Goal: Task Accomplishment & Management: Use online tool/utility

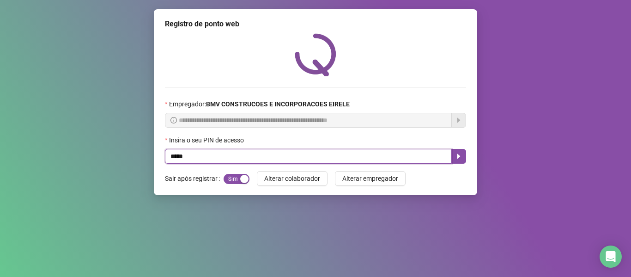
type input "*****"
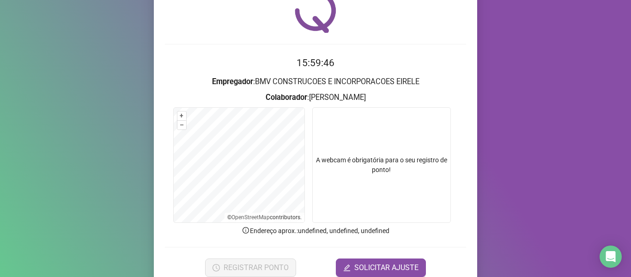
scroll to position [84, 0]
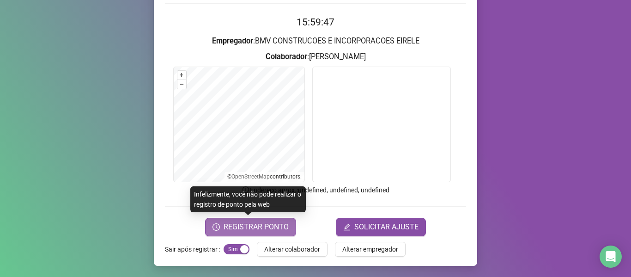
click at [279, 232] on button "REGISTRAR PONTO" at bounding box center [250, 227] width 91 height 18
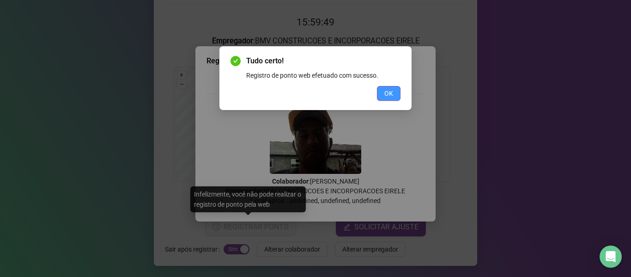
click at [388, 97] on span "OK" at bounding box center [388, 93] width 9 height 10
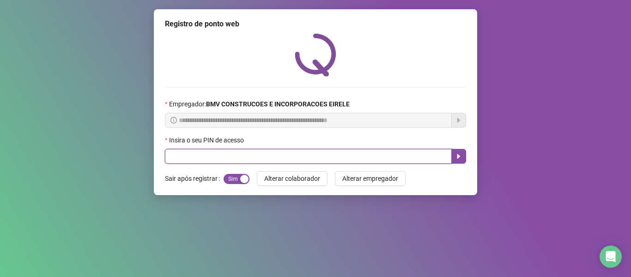
click at [421, 163] on input "text" at bounding box center [308, 156] width 287 height 15
type input "*****"
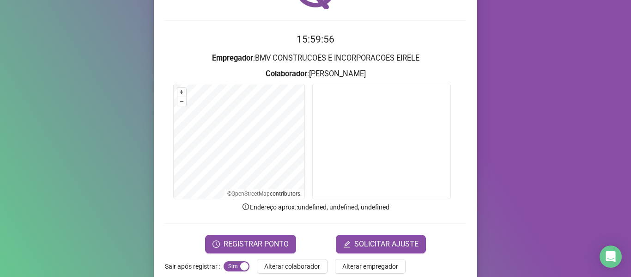
scroll to position [84, 0]
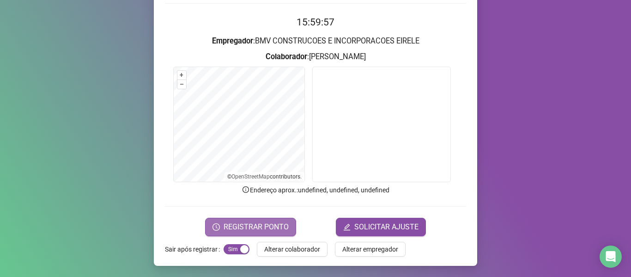
click at [268, 218] on button "REGISTRAR PONTO" at bounding box center [250, 227] width 91 height 18
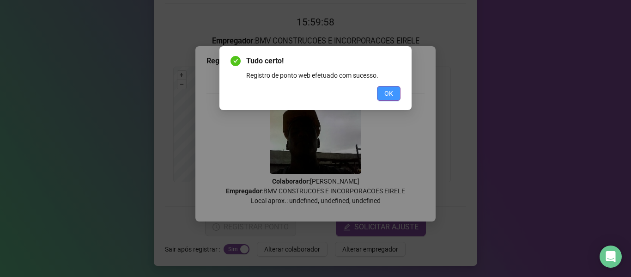
click at [392, 94] on span "OK" at bounding box center [388, 93] width 9 height 10
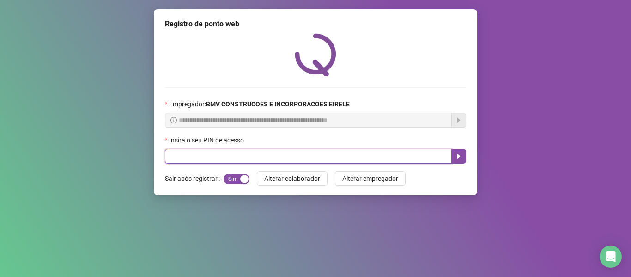
click at [432, 161] on input "text" at bounding box center [308, 156] width 287 height 15
type input "*****"
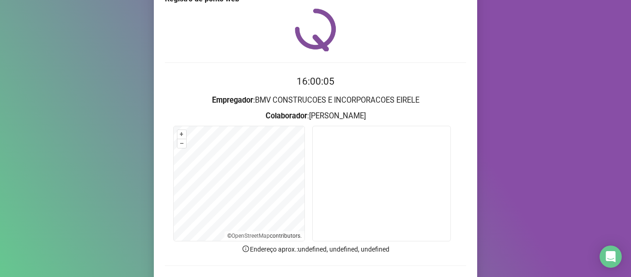
scroll to position [84, 0]
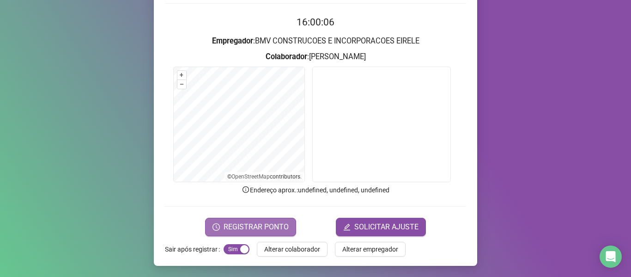
click at [253, 225] on span "REGISTRAR PONTO" at bounding box center [256, 226] width 65 height 11
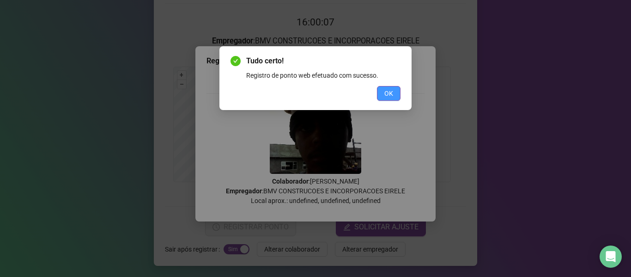
click at [391, 89] on span "OK" at bounding box center [388, 93] width 9 height 10
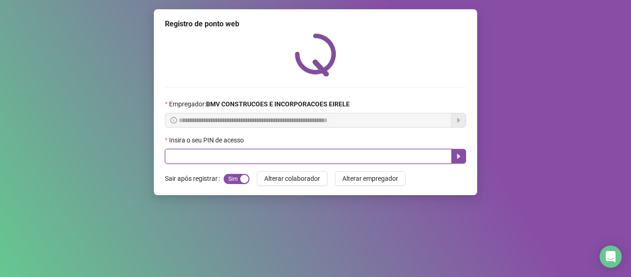
click at [420, 163] on input "text" at bounding box center [308, 156] width 287 height 15
type input "*****"
click at [457, 152] on icon "caret-right" at bounding box center [458, 155] width 7 height 7
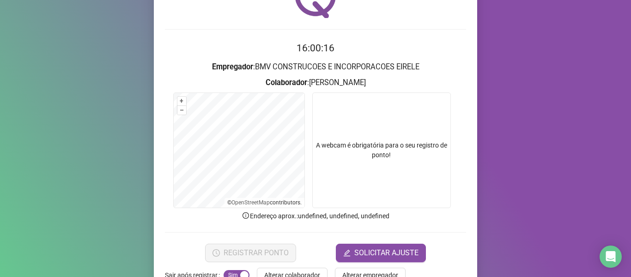
scroll to position [84, 0]
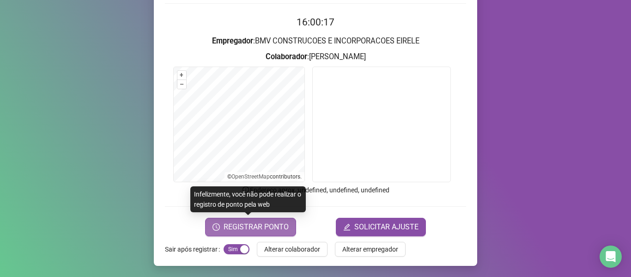
click at [253, 224] on span "REGISTRAR PONTO" at bounding box center [256, 226] width 65 height 11
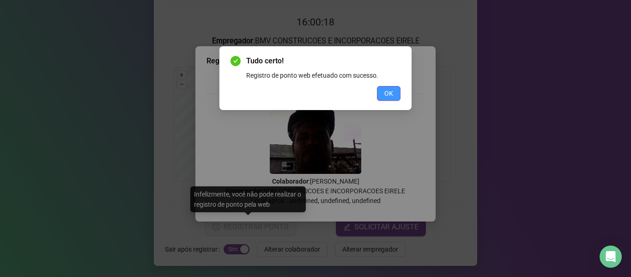
click at [386, 92] on span "OK" at bounding box center [388, 93] width 9 height 10
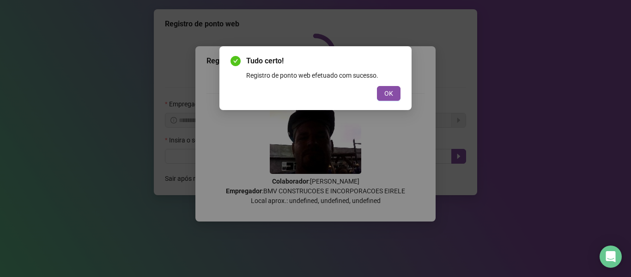
scroll to position [0, 0]
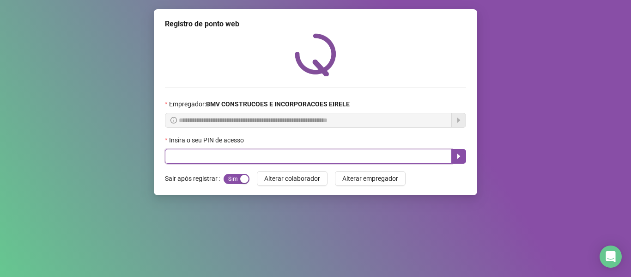
click at [428, 153] on input "text" at bounding box center [308, 156] width 287 height 15
type input "*****"
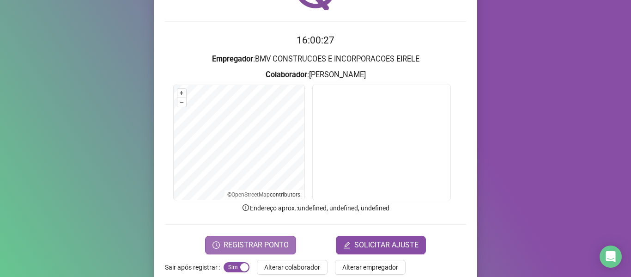
scroll to position [84, 0]
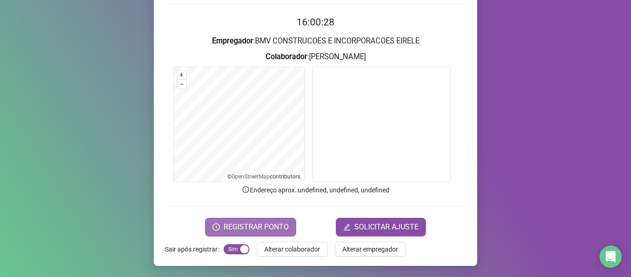
click at [243, 219] on button "REGISTRAR PONTO" at bounding box center [250, 227] width 91 height 18
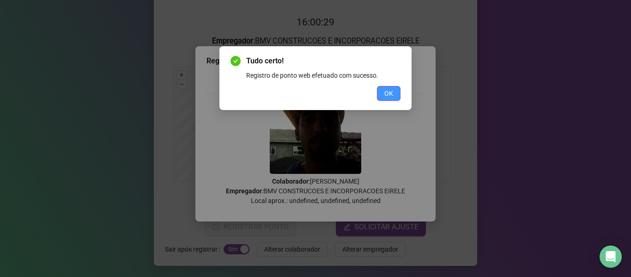
click at [381, 87] on button "OK" at bounding box center [389, 93] width 24 height 15
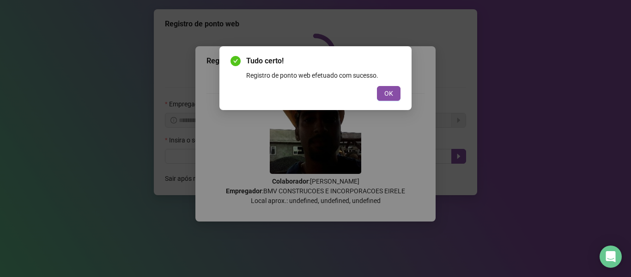
scroll to position [0, 0]
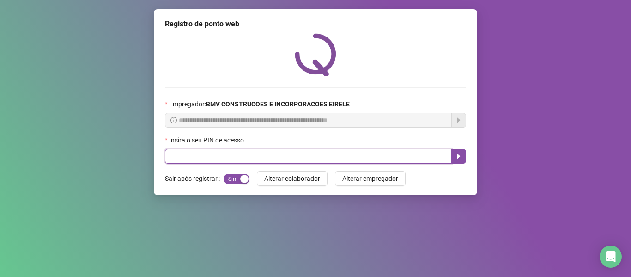
click at [415, 154] on input "text" at bounding box center [308, 156] width 287 height 15
type input "*****"
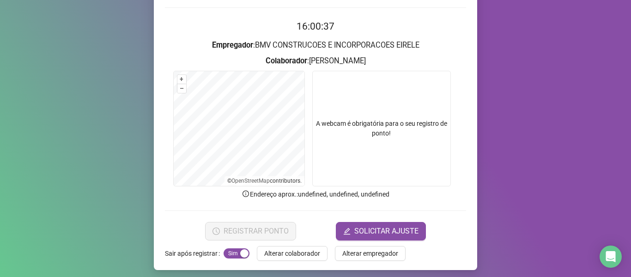
scroll to position [84, 0]
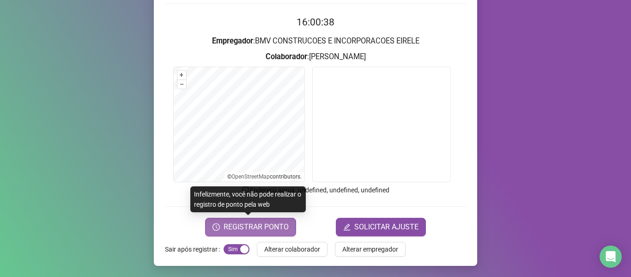
click at [240, 230] on span "REGISTRAR PONTO" at bounding box center [256, 226] width 65 height 11
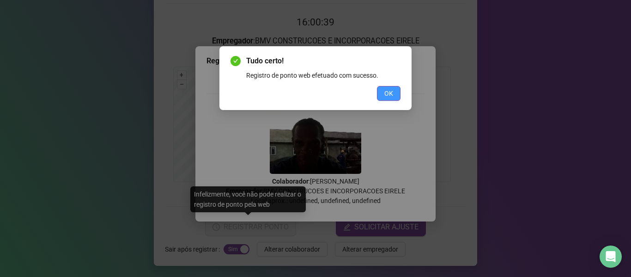
click at [381, 93] on button "OK" at bounding box center [389, 93] width 24 height 15
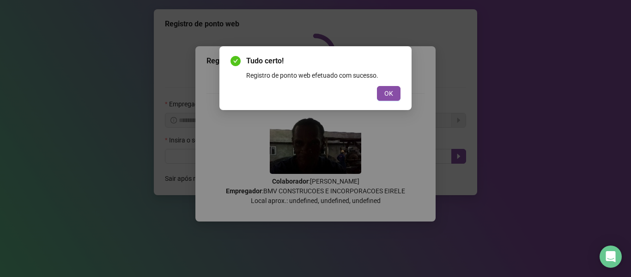
scroll to position [0, 0]
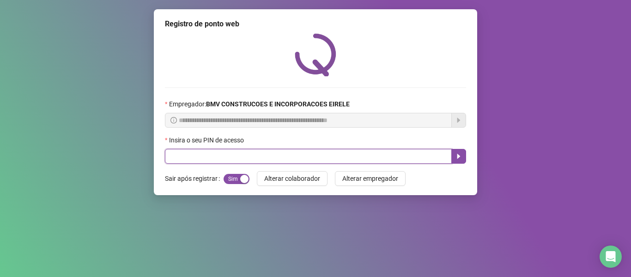
click at [427, 157] on input "text" at bounding box center [308, 156] width 287 height 15
type input "*****"
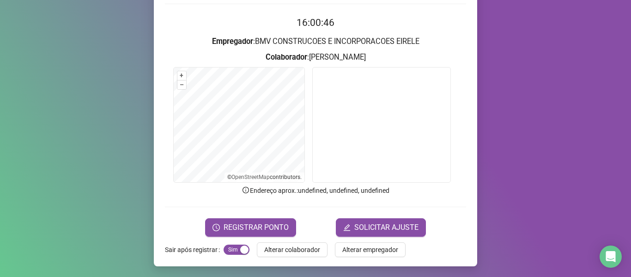
scroll to position [84, 0]
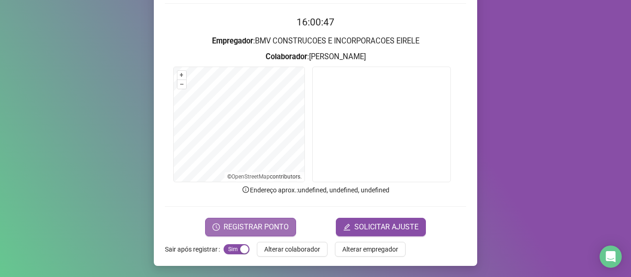
click at [242, 233] on button "REGISTRAR PONTO" at bounding box center [250, 227] width 91 height 18
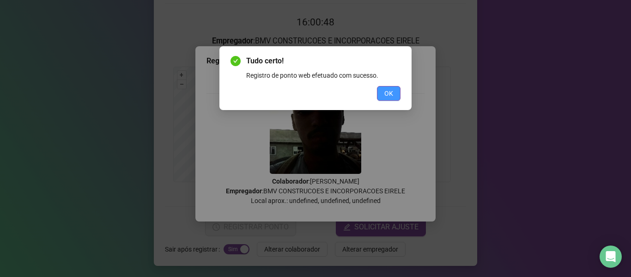
click at [393, 89] on button "OK" at bounding box center [389, 93] width 24 height 15
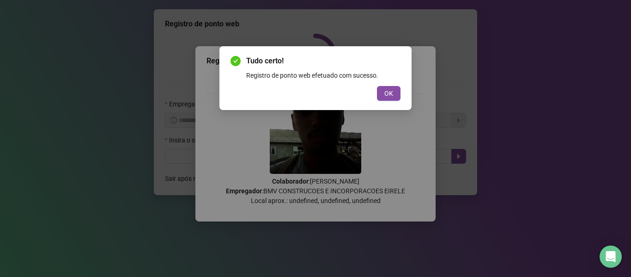
scroll to position [0, 0]
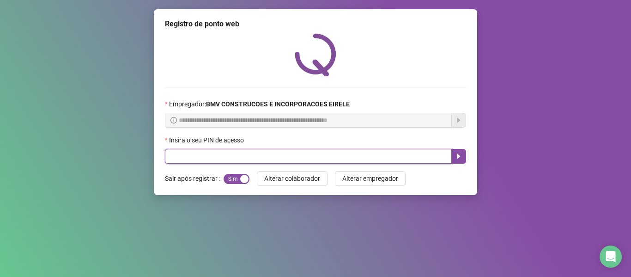
click at [409, 161] on input "text" at bounding box center [308, 156] width 287 height 15
type input "*****"
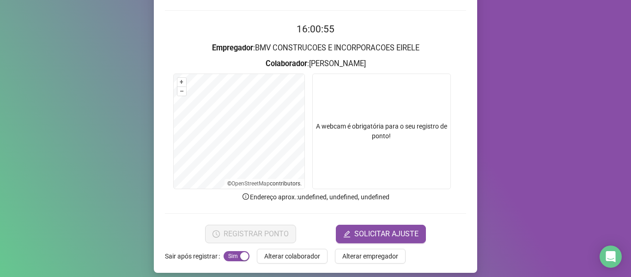
scroll to position [84, 0]
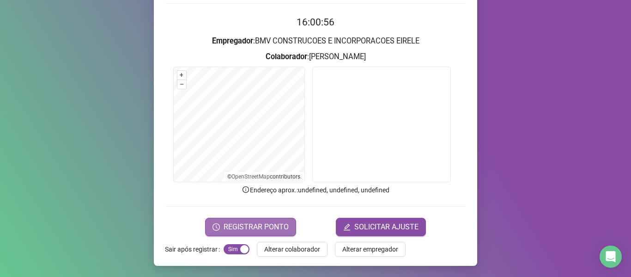
click at [262, 230] on span "REGISTRAR PONTO" at bounding box center [256, 226] width 65 height 11
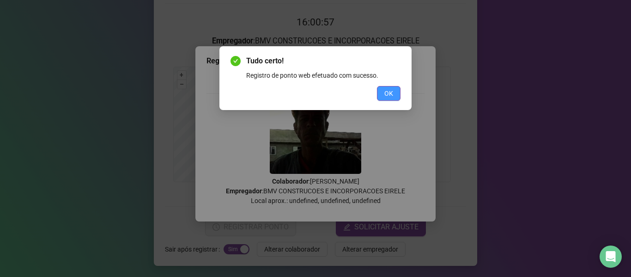
click at [397, 96] on button "OK" at bounding box center [389, 93] width 24 height 15
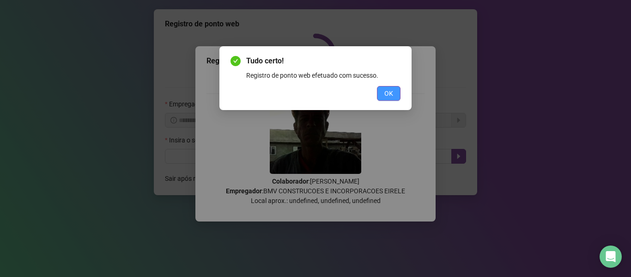
scroll to position [0, 0]
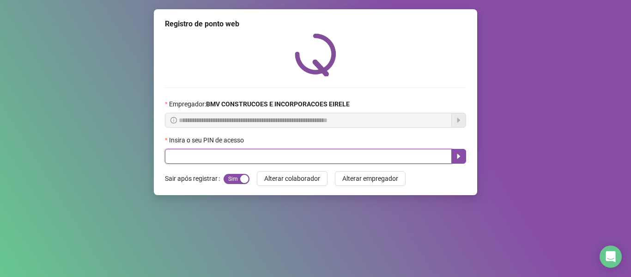
click at [397, 155] on input "text" at bounding box center [308, 156] width 287 height 15
type input "*****"
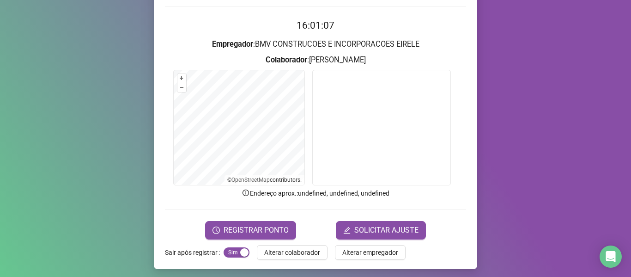
scroll to position [84, 0]
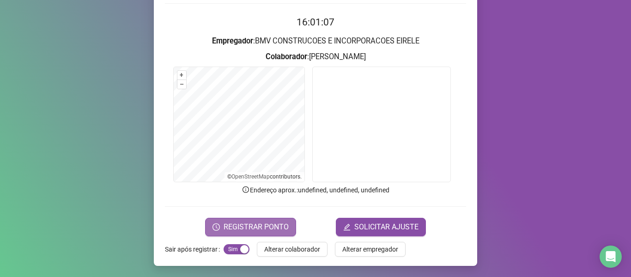
click at [245, 228] on span "REGISTRAR PONTO" at bounding box center [256, 226] width 65 height 11
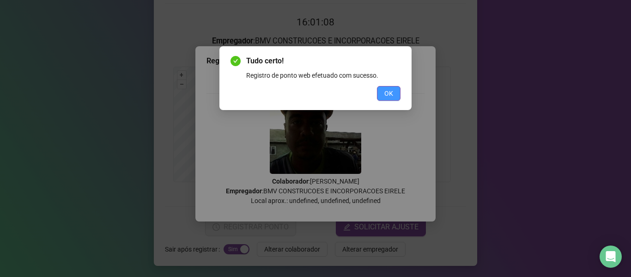
click at [391, 91] on span "OK" at bounding box center [388, 93] width 9 height 10
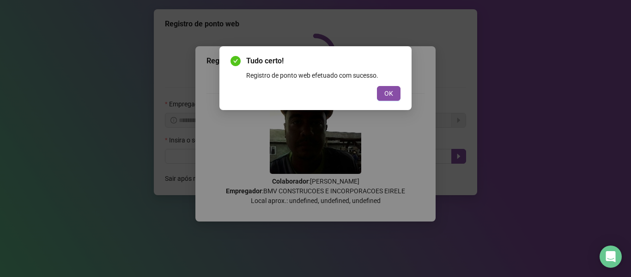
scroll to position [0, 0]
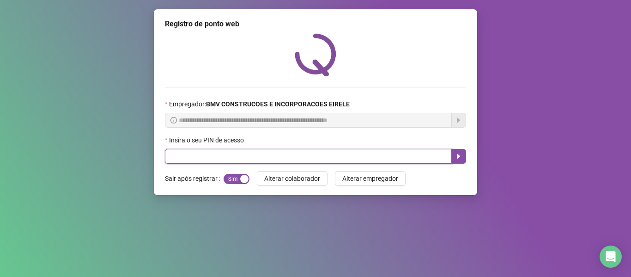
click at [423, 160] on input "text" at bounding box center [308, 156] width 287 height 15
type input "*****"
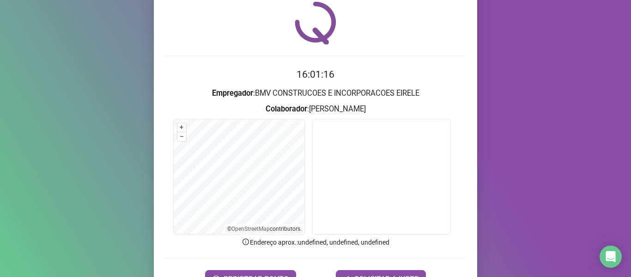
scroll to position [84, 0]
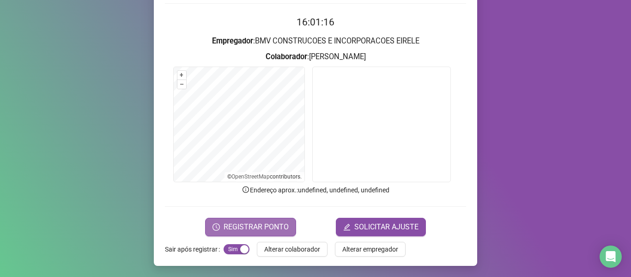
click at [272, 226] on span "REGISTRAR PONTO" at bounding box center [256, 226] width 65 height 11
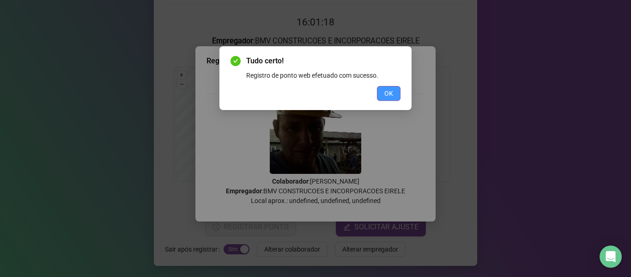
click at [383, 93] on button "OK" at bounding box center [389, 93] width 24 height 15
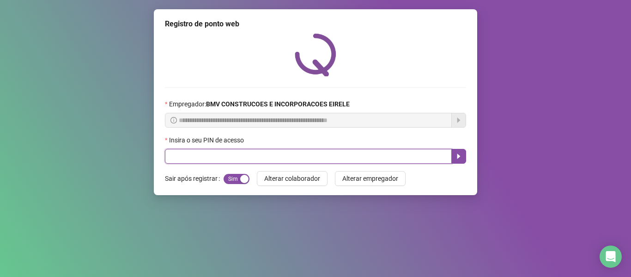
click at [373, 163] on input "text" at bounding box center [308, 156] width 287 height 15
type input "*****"
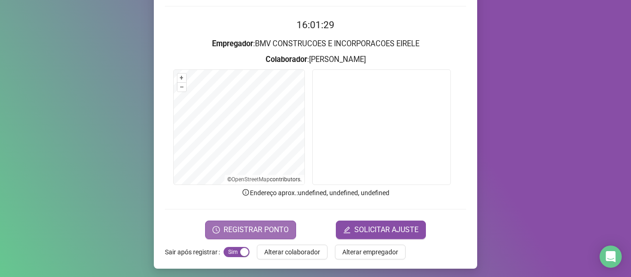
scroll to position [84, 0]
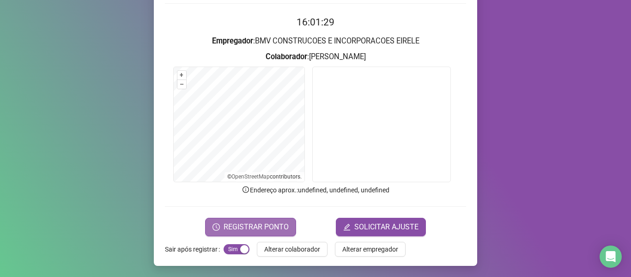
click at [264, 230] on span "REGISTRAR PONTO" at bounding box center [256, 226] width 65 height 11
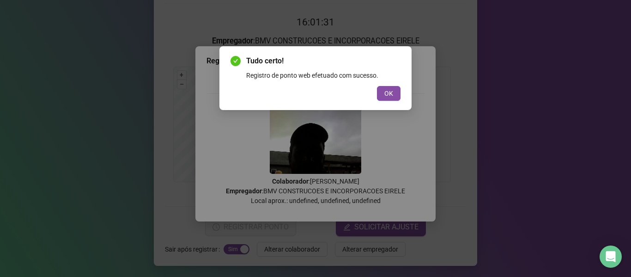
click at [385, 90] on span "OK" at bounding box center [388, 93] width 9 height 10
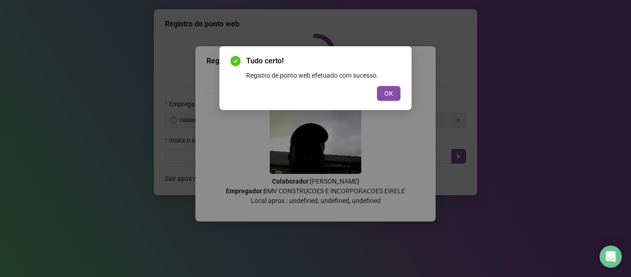
scroll to position [0, 0]
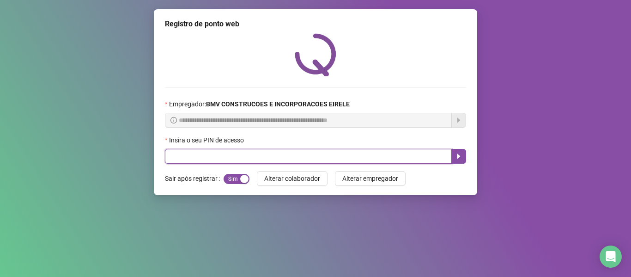
click at [406, 150] on input "text" at bounding box center [308, 156] width 287 height 15
type input "*****"
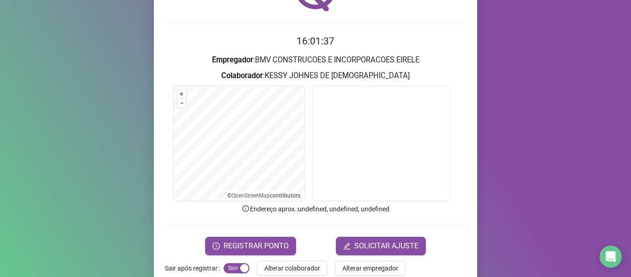
scroll to position [84, 0]
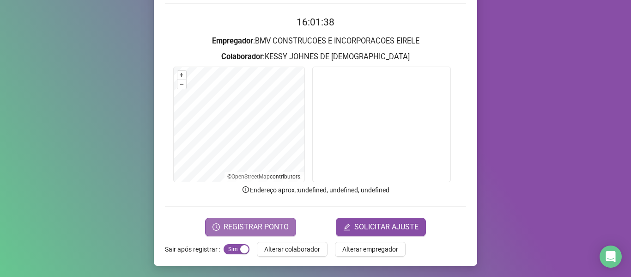
click at [249, 219] on button "REGISTRAR PONTO" at bounding box center [250, 227] width 91 height 18
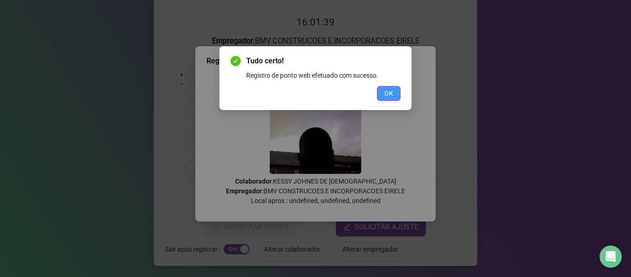
click at [383, 89] on button "OK" at bounding box center [389, 93] width 24 height 15
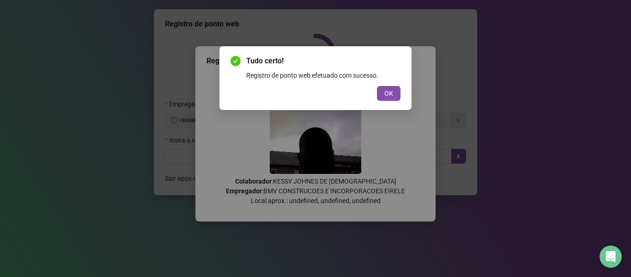
scroll to position [0, 0]
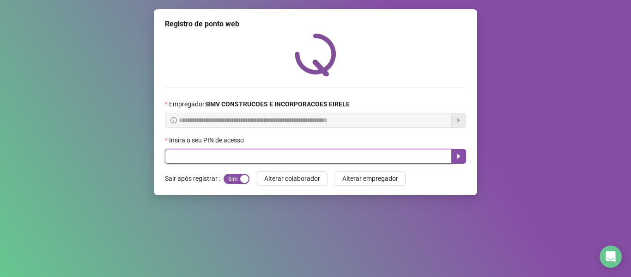
click at [423, 151] on input "text" at bounding box center [308, 156] width 287 height 15
type input "*****"
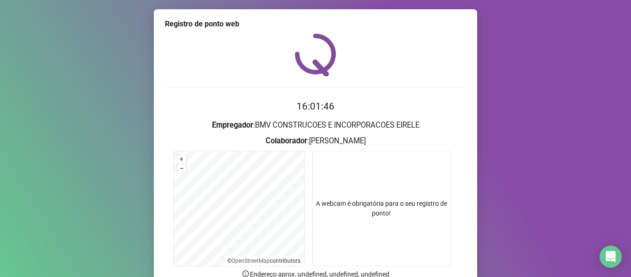
scroll to position [84, 0]
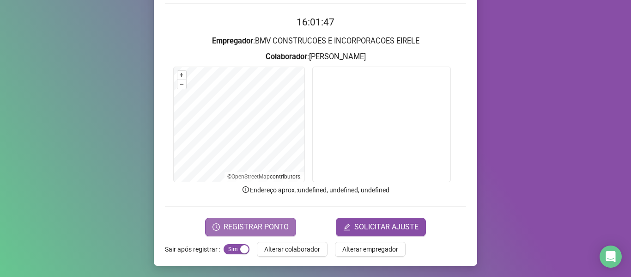
click at [275, 220] on button "REGISTRAR PONTO" at bounding box center [250, 227] width 91 height 18
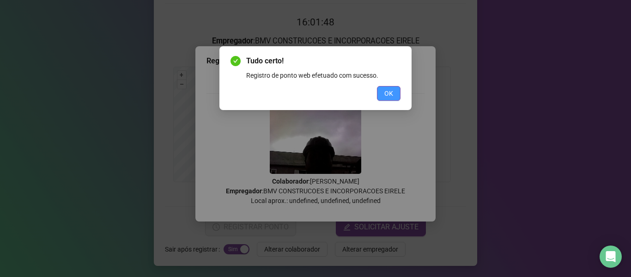
click at [389, 93] on span "OK" at bounding box center [388, 93] width 9 height 10
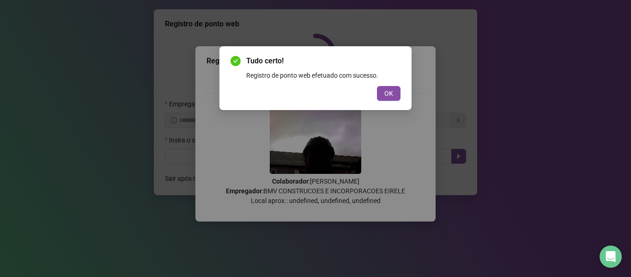
scroll to position [0, 0]
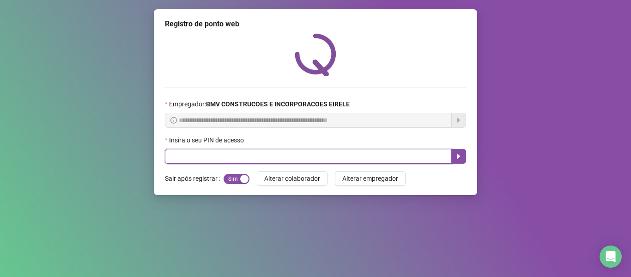
click at [407, 158] on input "text" at bounding box center [308, 156] width 287 height 15
type input "*****"
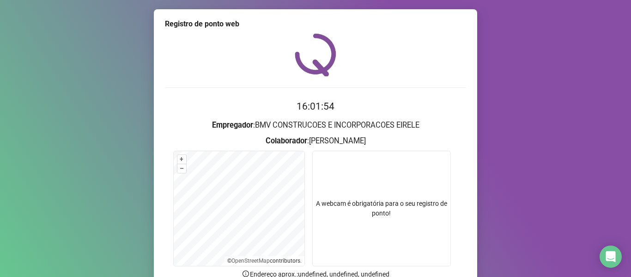
scroll to position [84, 0]
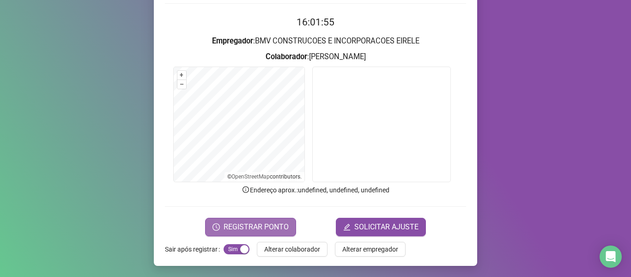
click at [247, 220] on button "REGISTRAR PONTO" at bounding box center [250, 227] width 91 height 18
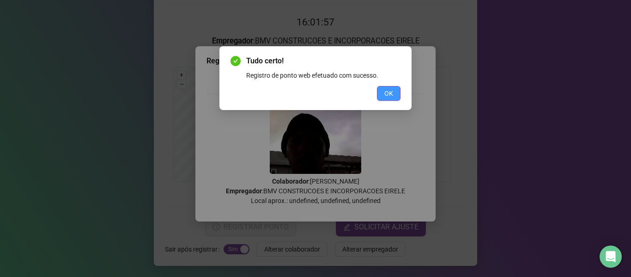
click at [398, 93] on button "OK" at bounding box center [389, 93] width 24 height 15
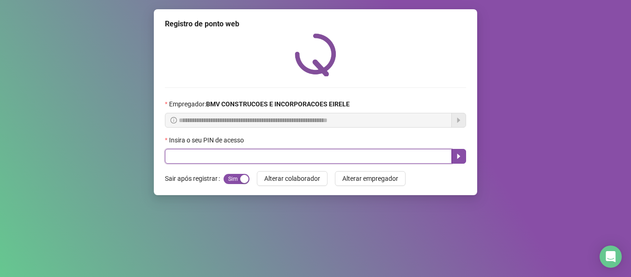
click at [418, 157] on input "text" at bounding box center [308, 156] width 287 height 15
type input "*****"
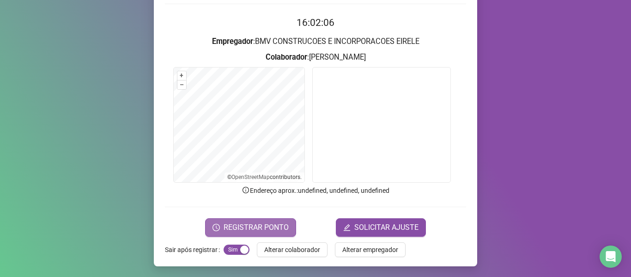
scroll to position [84, 0]
click at [242, 227] on span "REGISTRAR PONTO" at bounding box center [256, 226] width 65 height 11
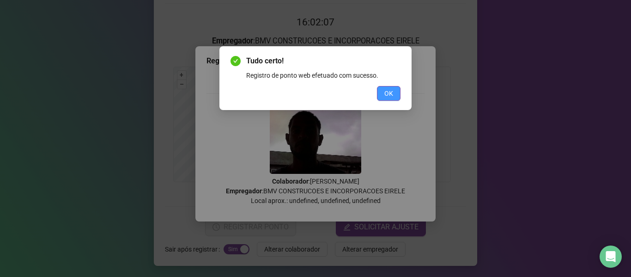
click at [383, 96] on button "OK" at bounding box center [389, 93] width 24 height 15
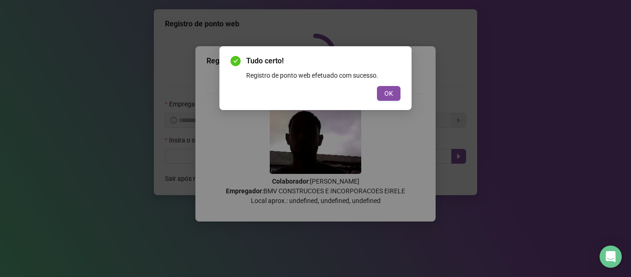
scroll to position [0, 0]
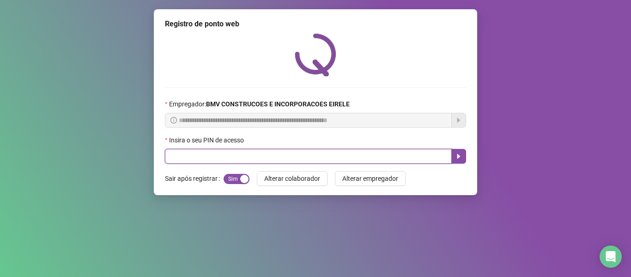
click at [407, 155] on input "text" at bounding box center [308, 156] width 287 height 15
type input "*****"
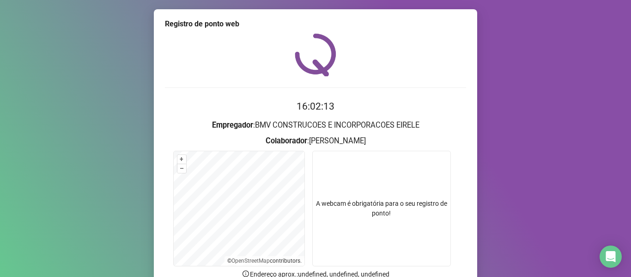
scroll to position [84, 0]
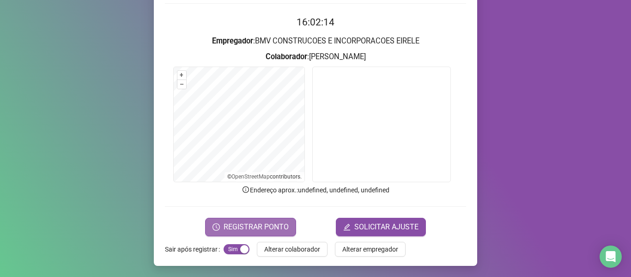
click at [259, 228] on span "REGISTRAR PONTO" at bounding box center [256, 226] width 65 height 11
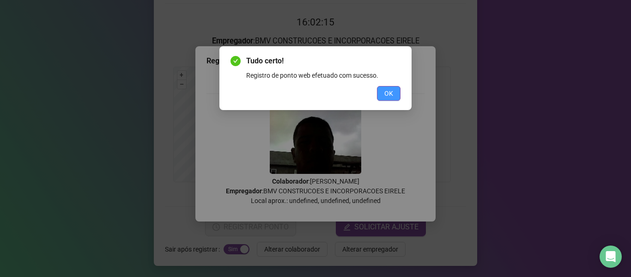
click at [393, 91] on button "OK" at bounding box center [389, 93] width 24 height 15
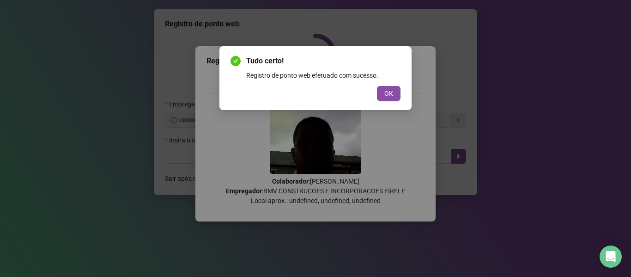
scroll to position [0, 0]
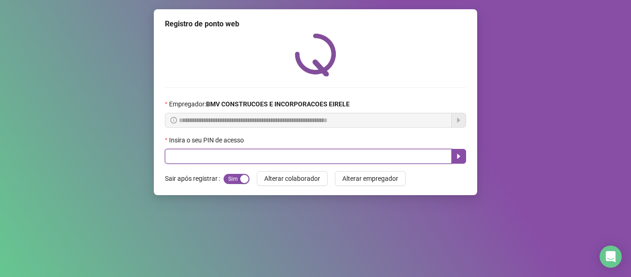
click at [423, 156] on input "text" at bounding box center [308, 156] width 287 height 15
type input "*****"
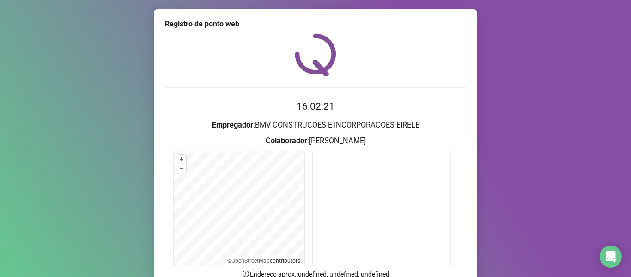
scroll to position [84, 0]
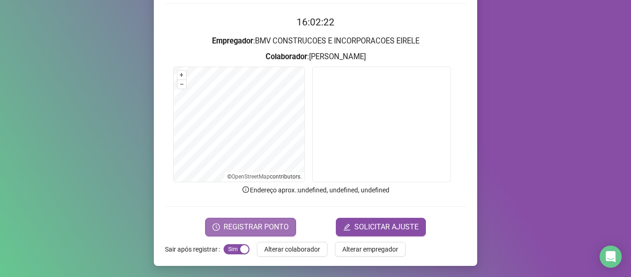
click at [242, 219] on button "REGISTRAR PONTO" at bounding box center [250, 227] width 91 height 18
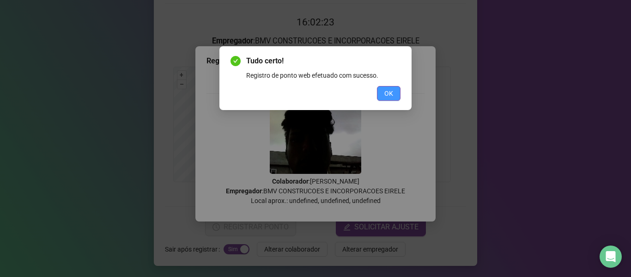
click at [385, 86] on button "OK" at bounding box center [389, 93] width 24 height 15
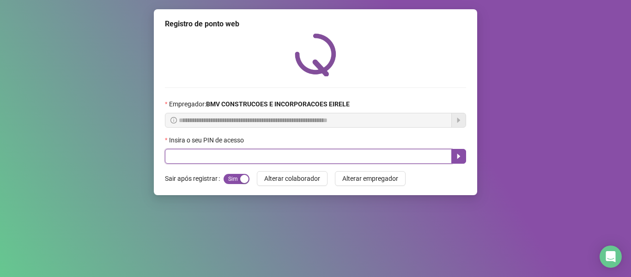
click at [391, 154] on input "text" at bounding box center [308, 156] width 287 height 15
type input "*****"
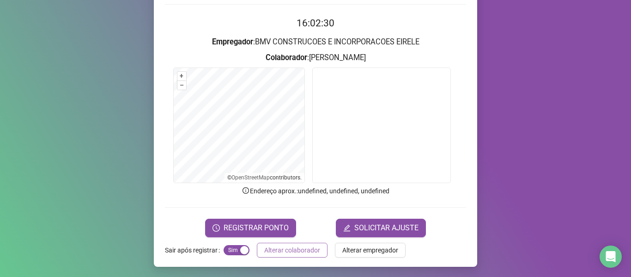
scroll to position [84, 0]
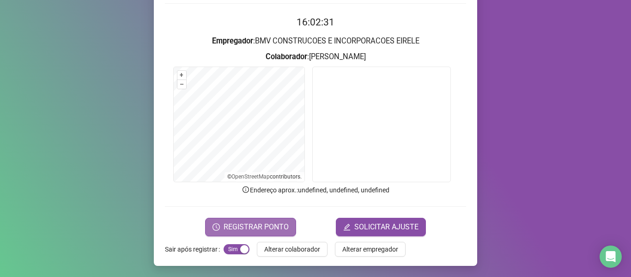
click at [267, 219] on button "REGISTRAR PONTO" at bounding box center [250, 227] width 91 height 18
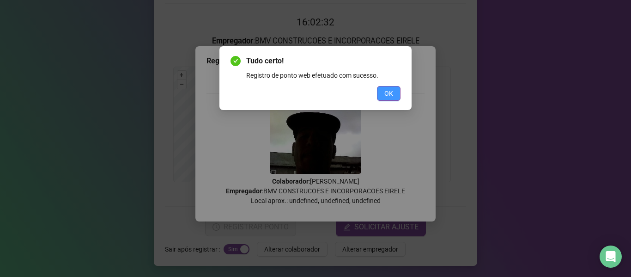
click at [388, 96] on span "OK" at bounding box center [388, 93] width 9 height 10
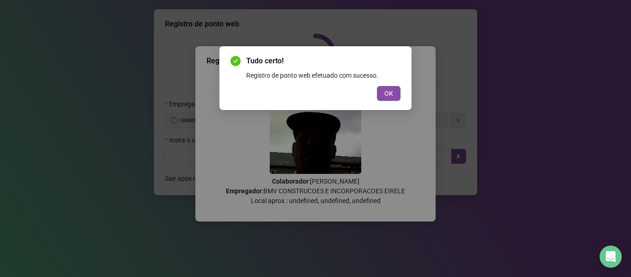
scroll to position [0, 0]
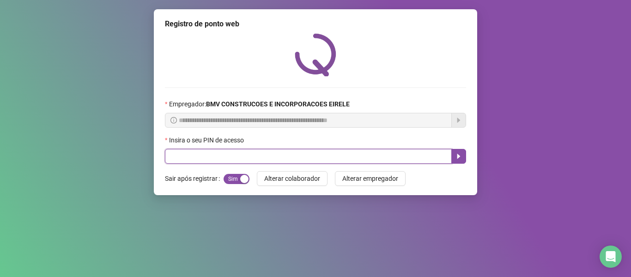
click at [398, 159] on input "text" at bounding box center [308, 156] width 287 height 15
type input "*****"
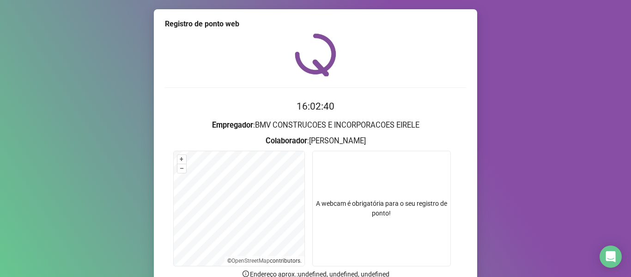
scroll to position [84, 0]
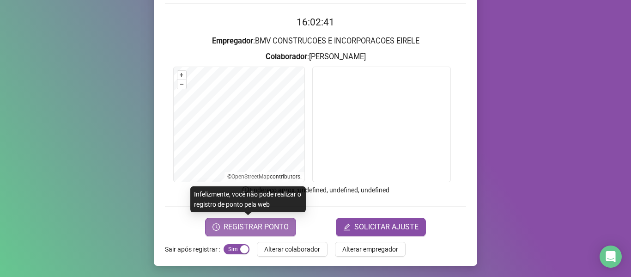
click at [280, 225] on span "REGISTRAR PONTO" at bounding box center [256, 226] width 65 height 11
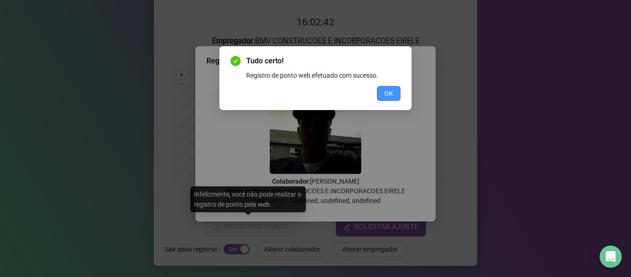
click at [387, 91] on span "OK" at bounding box center [388, 93] width 9 height 10
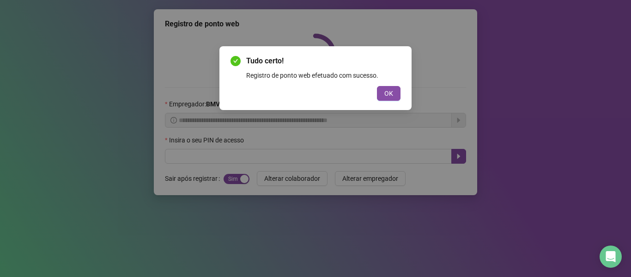
scroll to position [0, 0]
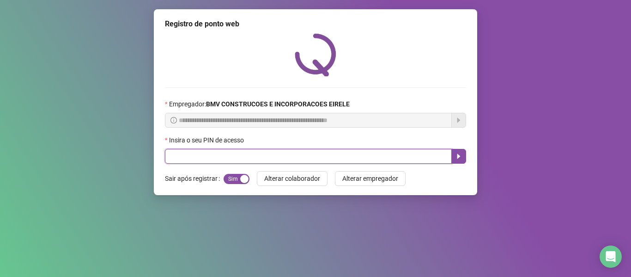
click at [428, 156] on input "text" at bounding box center [308, 156] width 287 height 15
type input "*****"
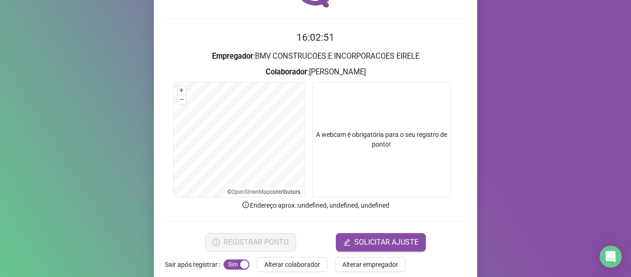
scroll to position [84, 0]
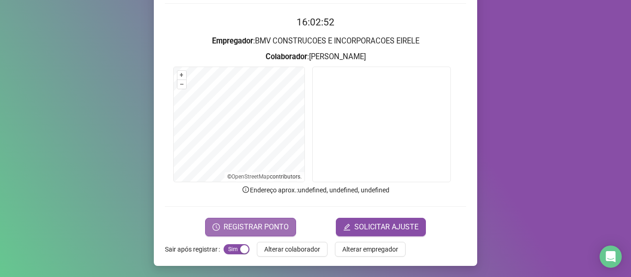
click at [264, 232] on button "REGISTRAR PONTO" at bounding box center [250, 227] width 91 height 18
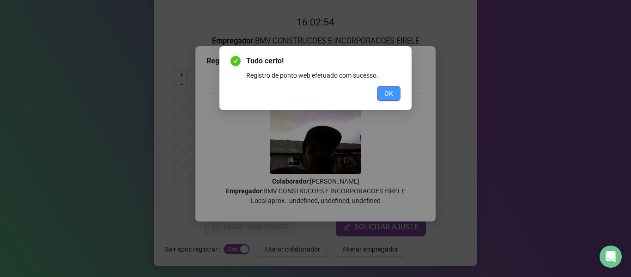
click at [384, 88] on button "OK" at bounding box center [389, 93] width 24 height 15
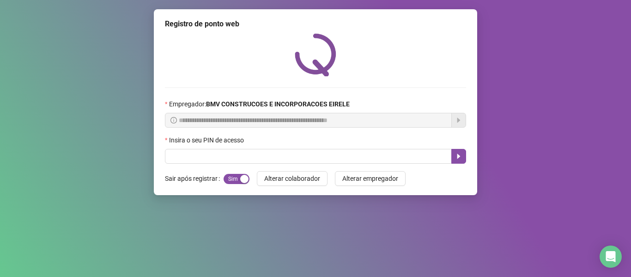
scroll to position [0, 0]
click at [421, 164] on div "**********" at bounding box center [315, 102] width 323 height 186
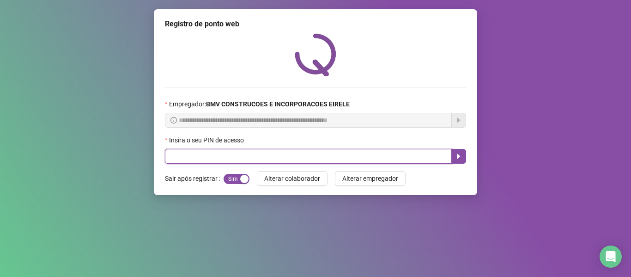
click at [422, 161] on input "text" at bounding box center [308, 156] width 287 height 15
type input "*****"
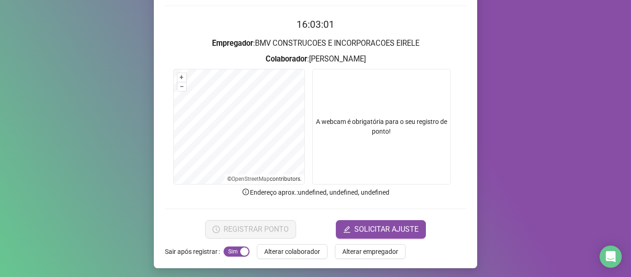
scroll to position [84, 0]
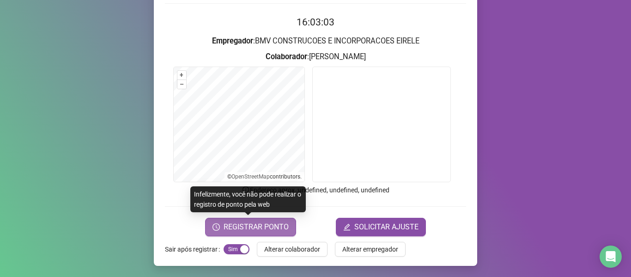
click at [279, 224] on span "REGISTRAR PONTO" at bounding box center [256, 226] width 65 height 11
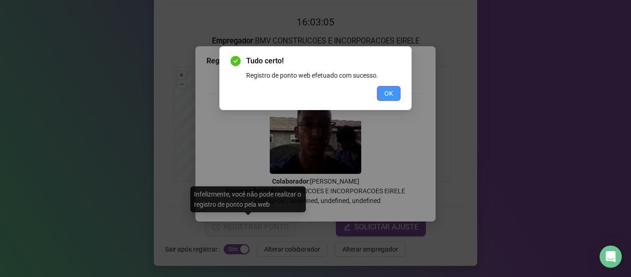
click at [389, 90] on span "OK" at bounding box center [388, 93] width 9 height 10
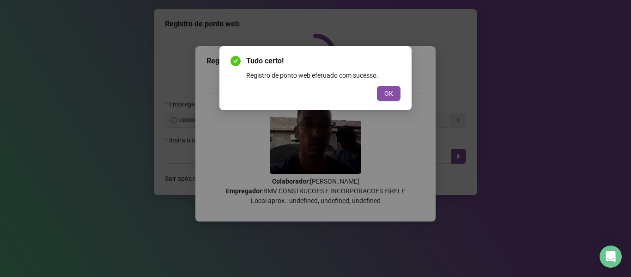
scroll to position [0, 0]
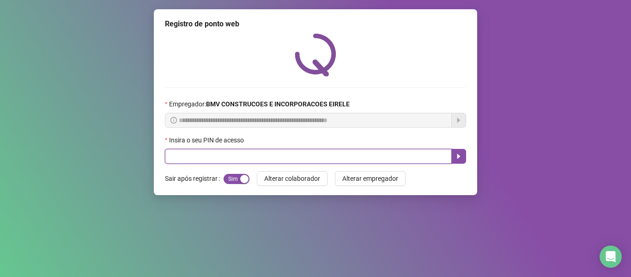
click at [414, 154] on input "text" at bounding box center [308, 156] width 287 height 15
type input "*****"
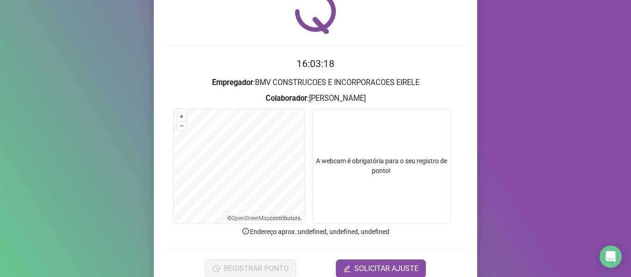
scroll to position [84, 0]
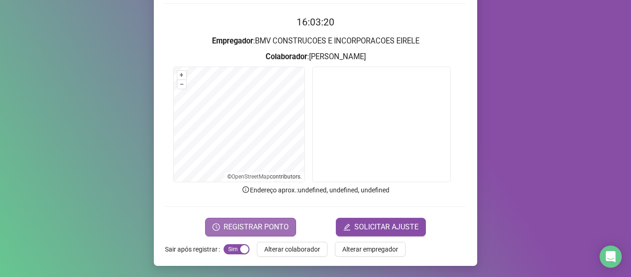
click at [245, 221] on span "REGISTRAR PONTO" at bounding box center [256, 226] width 65 height 11
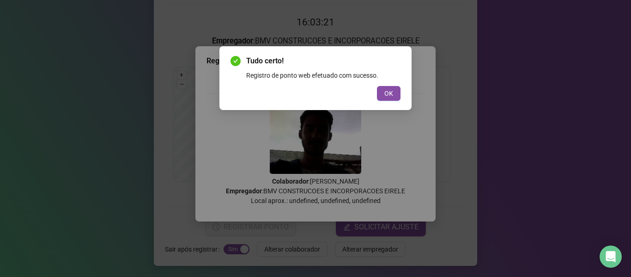
click at [393, 97] on button "OK" at bounding box center [389, 93] width 24 height 15
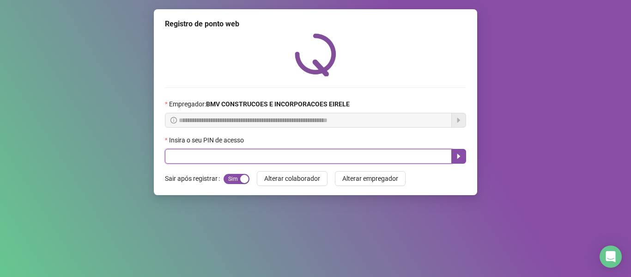
click at [399, 151] on input "text" at bounding box center [308, 156] width 287 height 15
type input "*****"
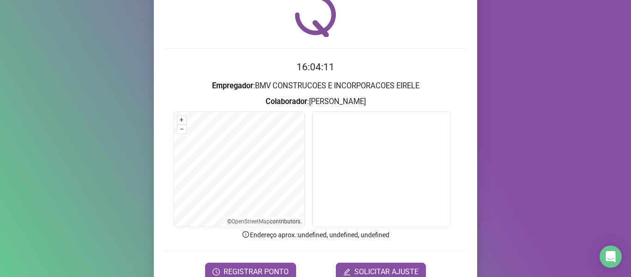
scroll to position [84, 0]
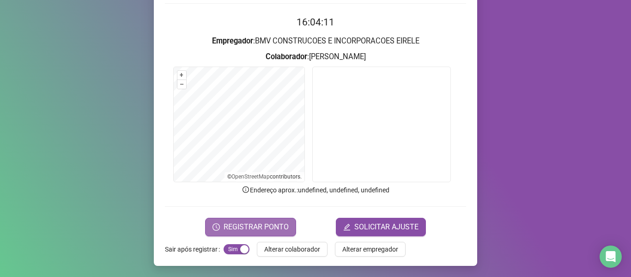
click at [268, 224] on span "REGISTRAR PONTO" at bounding box center [256, 226] width 65 height 11
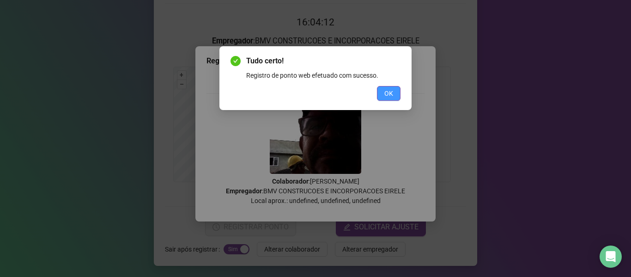
click at [393, 91] on button "OK" at bounding box center [389, 93] width 24 height 15
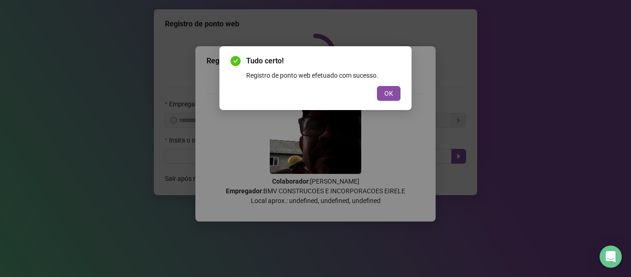
scroll to position [0, 0]
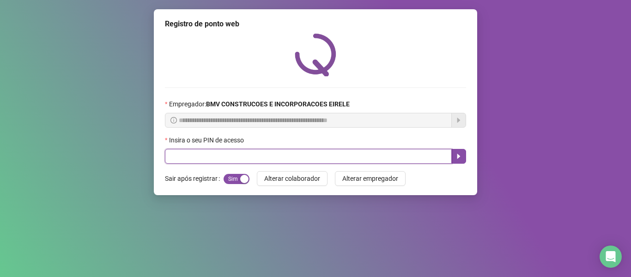
click at [417, 154] on input "text" at bounding box center [308, 156] width 287 height 15
type input "*****"
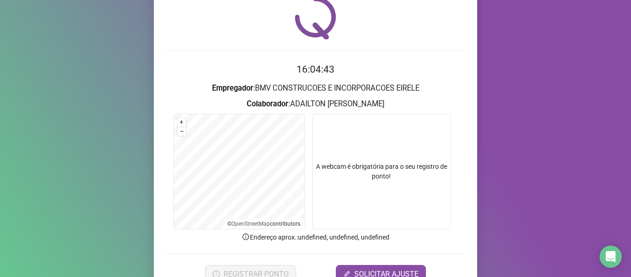
scroll to position [84, 0]
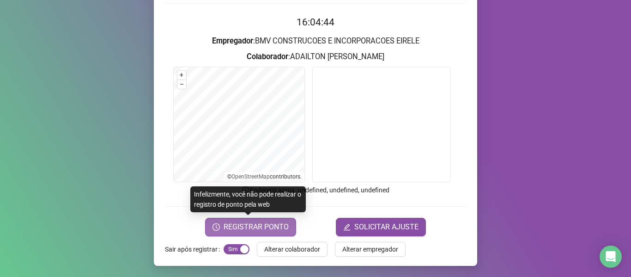
click at [226, 234] on button "REGISTRAR PONTO" at bounding box center [250, 227] width 91 height 18
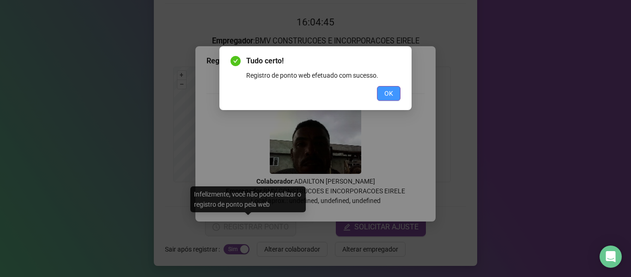
click at [396, 94] on button "OK" at bounding box center [389, 93] width 24 height 15
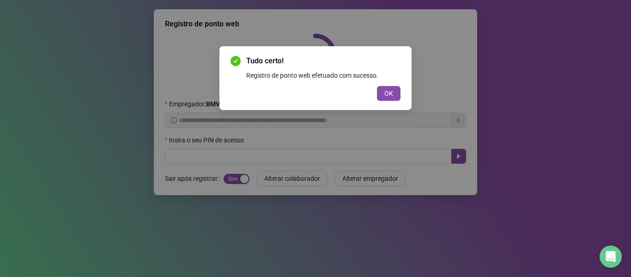
scroll to position [0, 0]
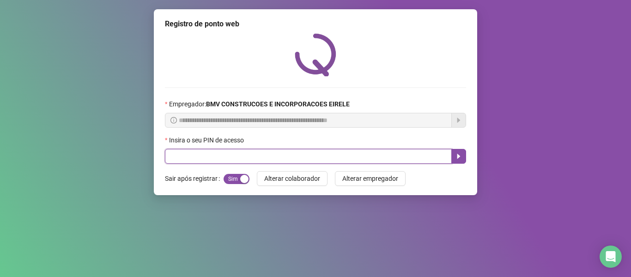
click at [385, 155] on input "text" at bounding box center [308, 156] width 287 height 15
type input "*****"
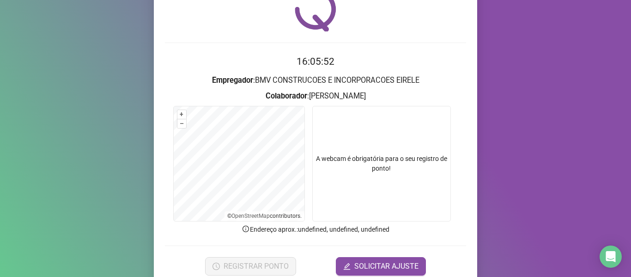
scroll to position [84, 0]
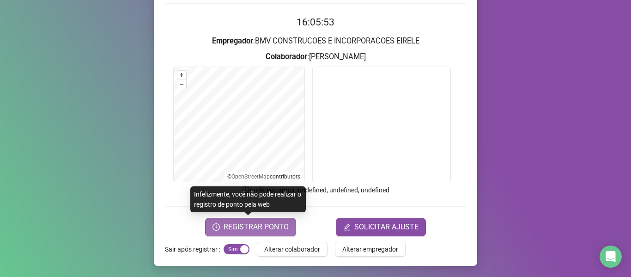
click at [260, 221] on span "REGISTRAR PONTO" at bounding box center [256, 226] width 65 height 11
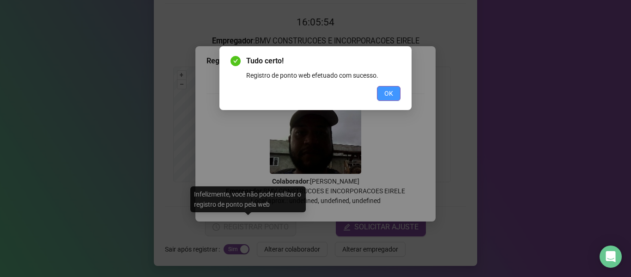
click at [390, 90] on span "OK" at bounding box center [388, 93] width 9 height 10
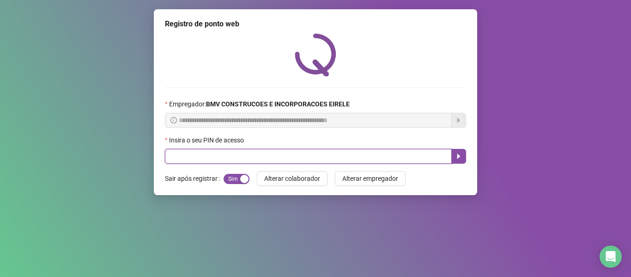
click at [423, 157] on input "text" at bounding box center [308, 156] width 287 height 15
type input "*****"
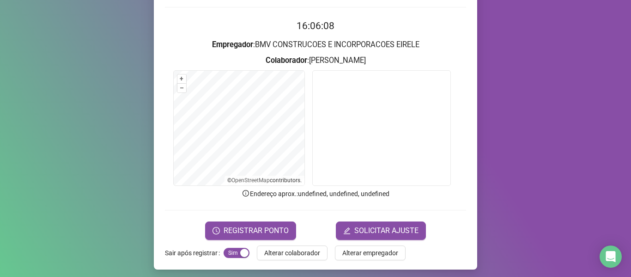
scroll to position [84, 0]
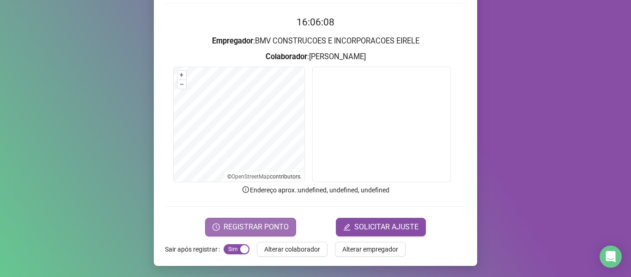
click at [286, 231] on button "REGISTRAR PONTO" at bounding box center [250, 227] width 91 height 18
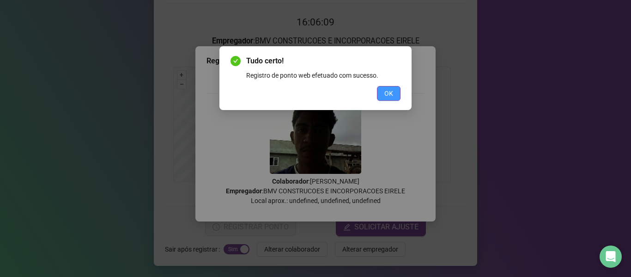
click at [384, 91] on span "OK" at bounding box center [388, 93] width 9 height 10
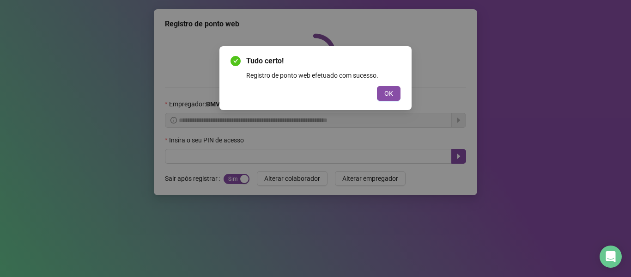
scroll to position [0, 0]
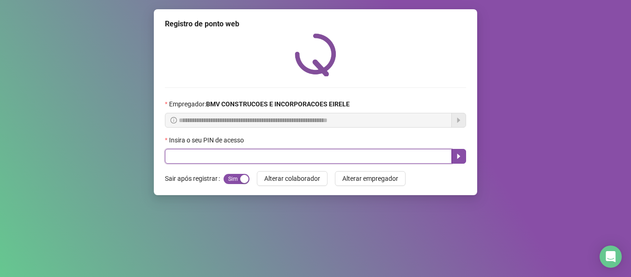
click at [412, 156] on input "text" at bounding box center [308, 156] width 287 height 15
type input "*****"
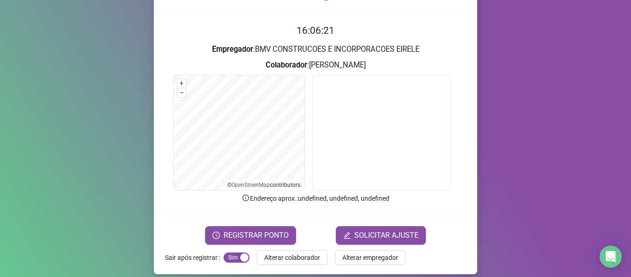
scroll to position [84, 0]
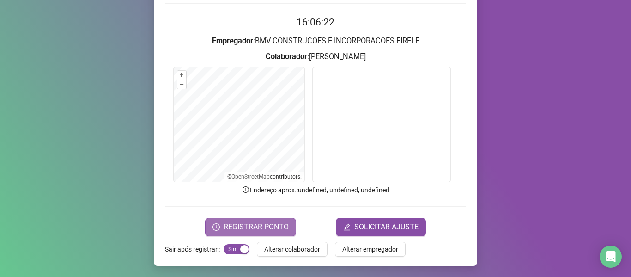
click at [238, 230] on span "REGISTRAR PONTO" at bounding box center [256, 226] width 65 height 11
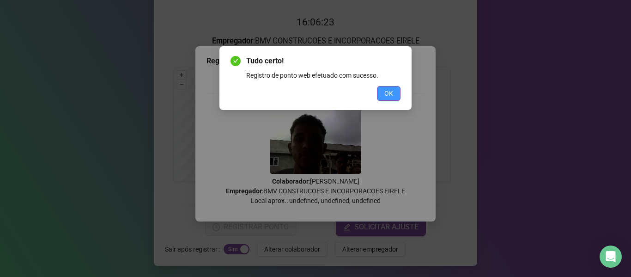
click at [387, 92] on span "OK" at bounding box center [388, 93] width 9 height 10
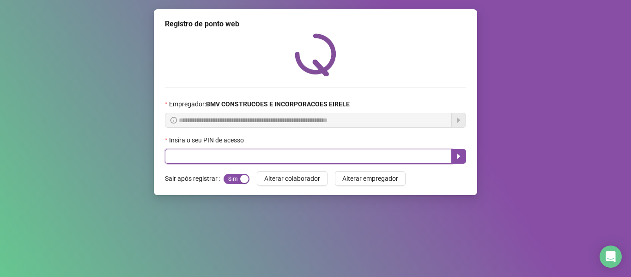
click at [406, 150] on input "text" at bounding box center [308, 156] width 287 height 15
type input "*****"
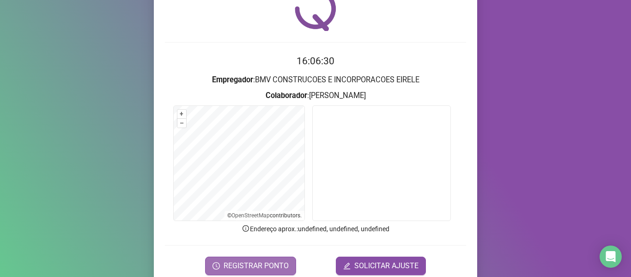
scroll to position [84, 0]
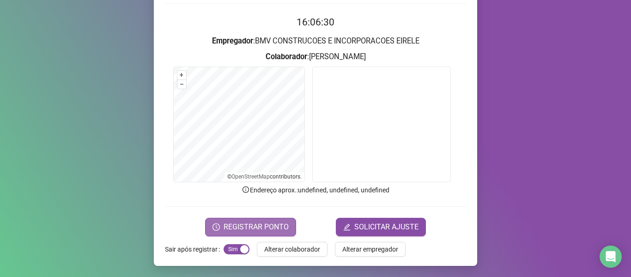
click at [259, 226] on span "REGISTRAR PONTO" at bounding box center [256, 226] width 65 height 11
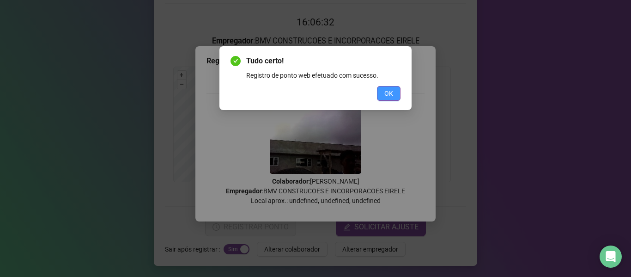
click at [382, 94] on button "OK" at bounding box center [389, 93] width 24 height 15
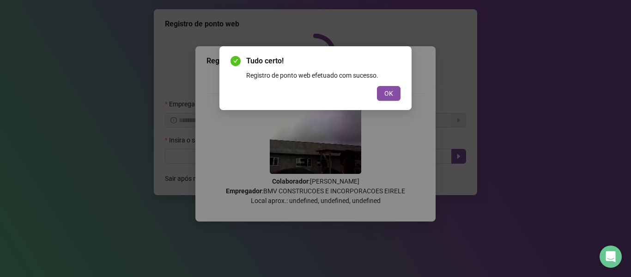
scroll to position [0, 0]
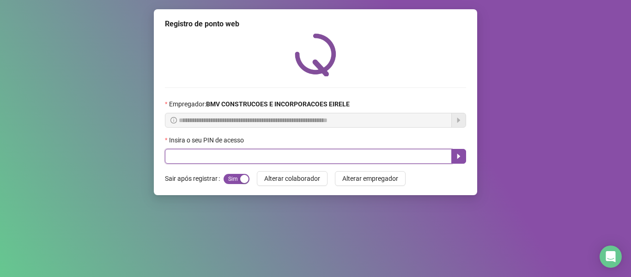
click at [433, 153] on input "text" at bounding box center [308, 156] width 287 height 15
